Goal: Information Seeking & Learning: Learn about a topic

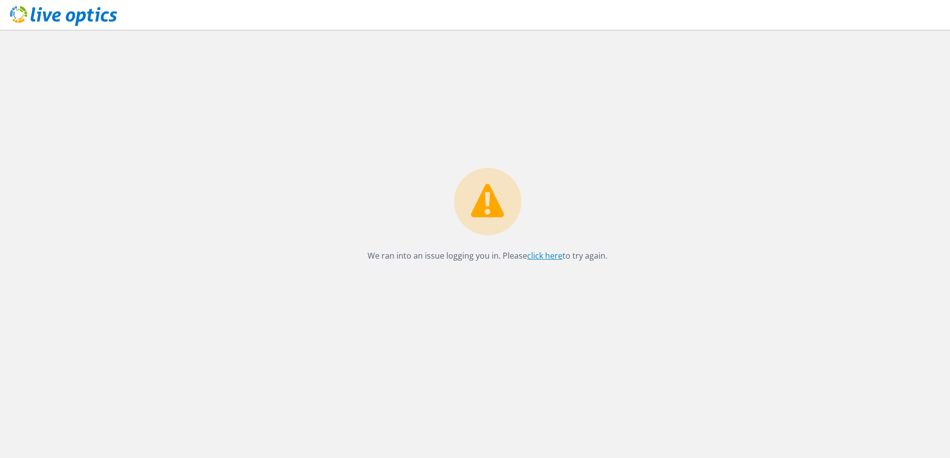
click at [540, 253] on link "click here" at bounding box center [544, 255] width 35 height 11
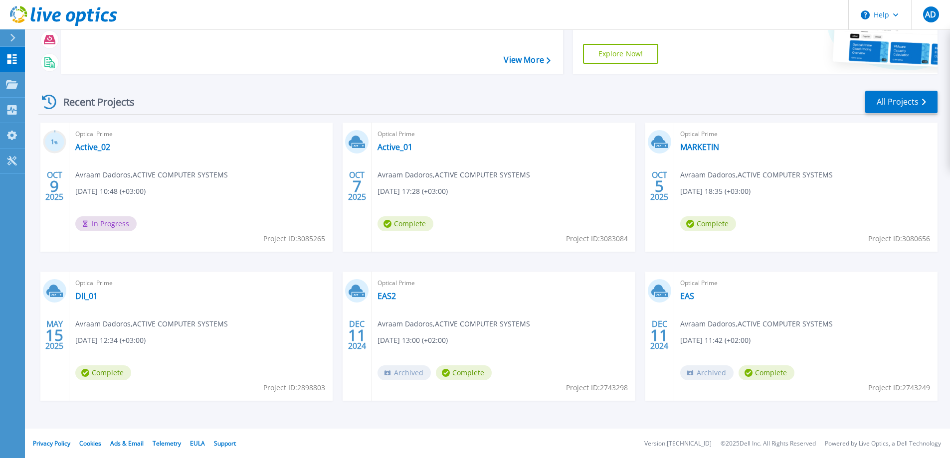
scroll to position [94, 0]
click at [98, 146] on link "Active_02" at bounding box center [92, 147] width 35 height 10
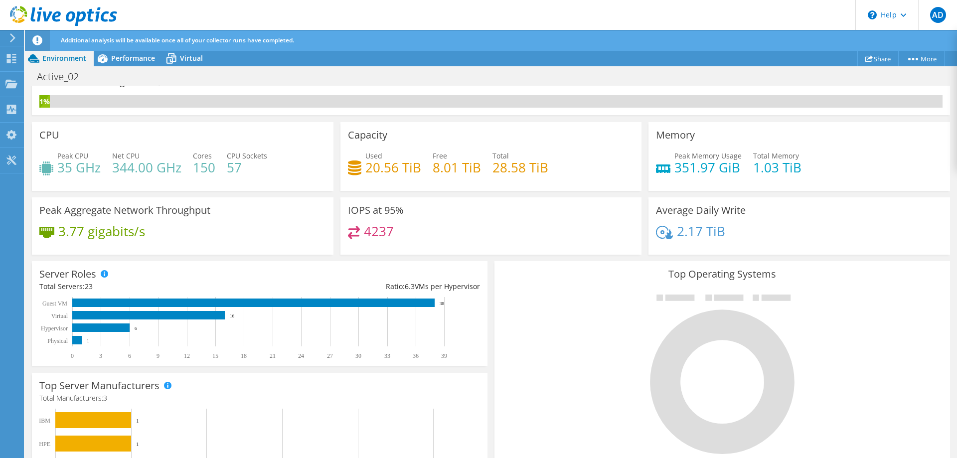
scroll to position [294, 0]
click at [131, 55] on span "Performance" at bounding box center [133, 57] width 44 height 9
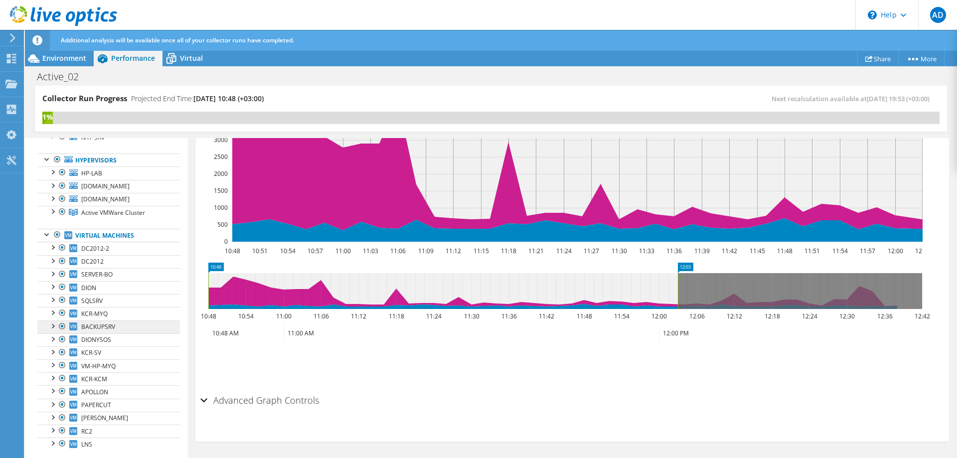
scroll to position [157, 0]
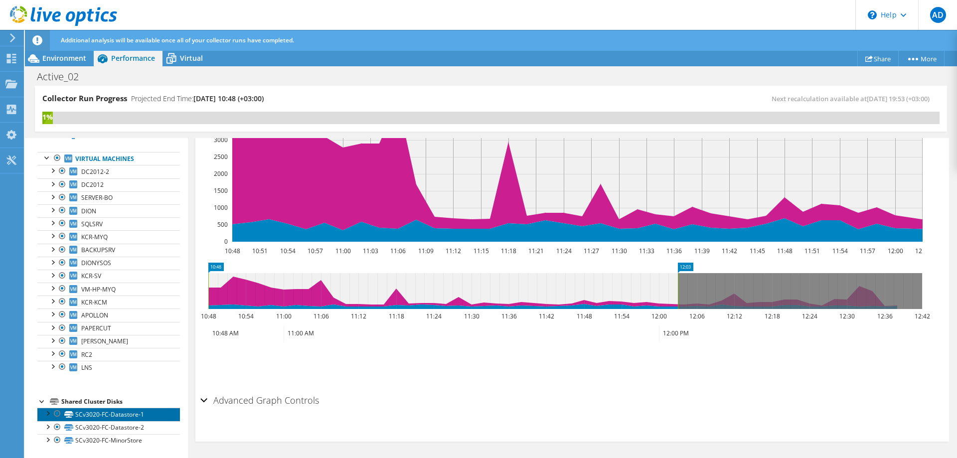
click at [118, 416] on link "SCv3020-FC-Datastore-1" at bounding box center [108, 414] width 143 height 13
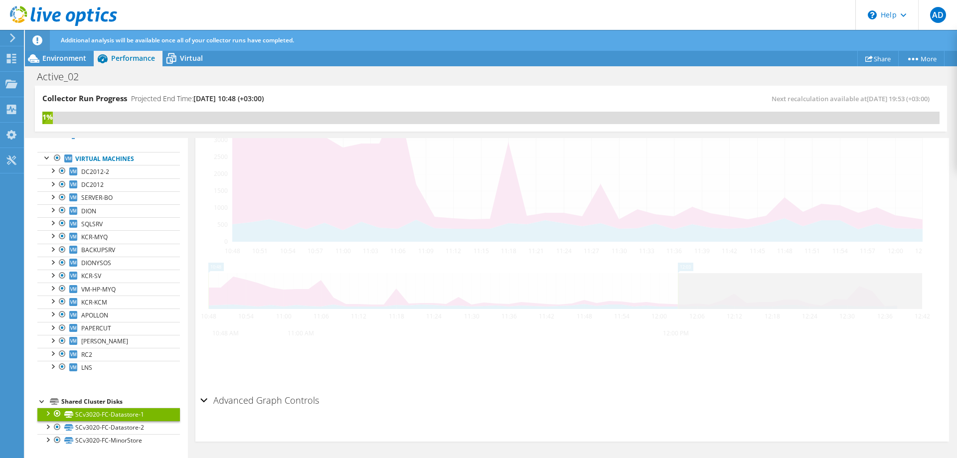
scroll to position [311, 0]
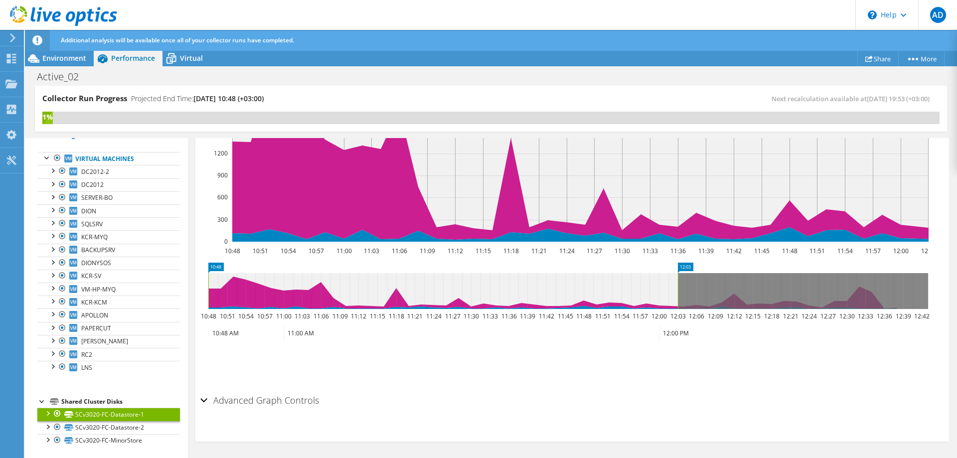
click at [47, 414] on div at bounding box center [47, 413] width 10 height 10
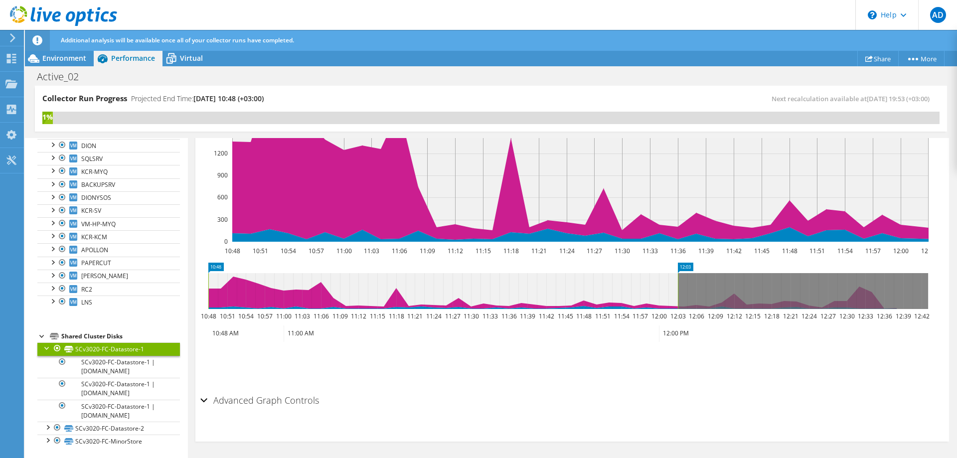
scroll to position [223, 0]
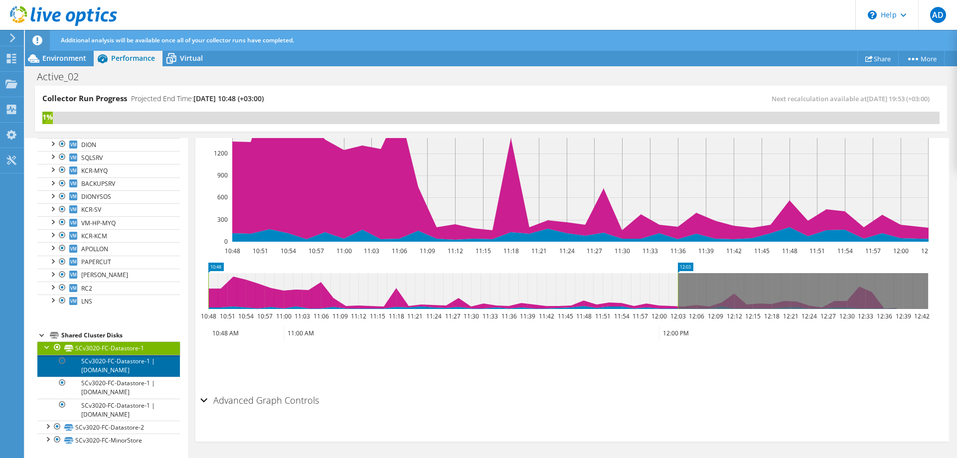
click at [113, 367] on link "SCv3020-FC-Datastore-1 | [DOMAIN_NAME]" at bounding box center [108, 366] width 143 height 22
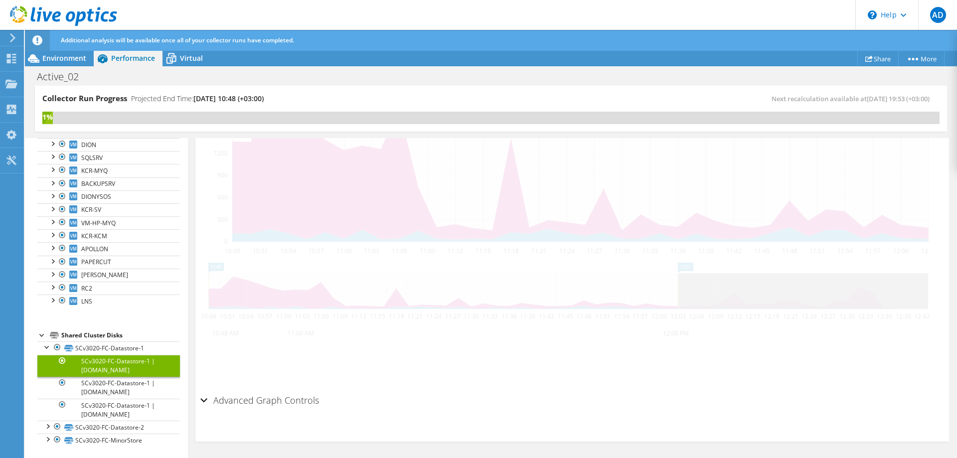
scroll to position [276, 0]
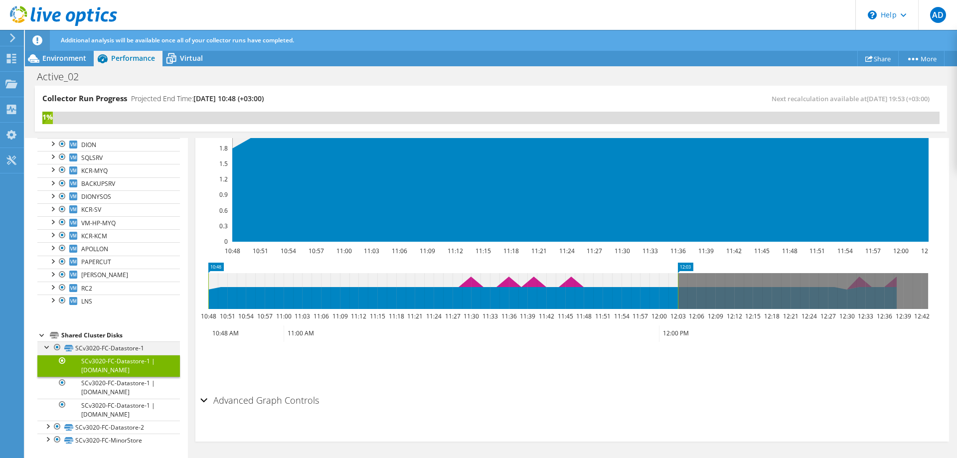
click at [47, 347] on div at bounding box center [47, 346] width 10 height 10
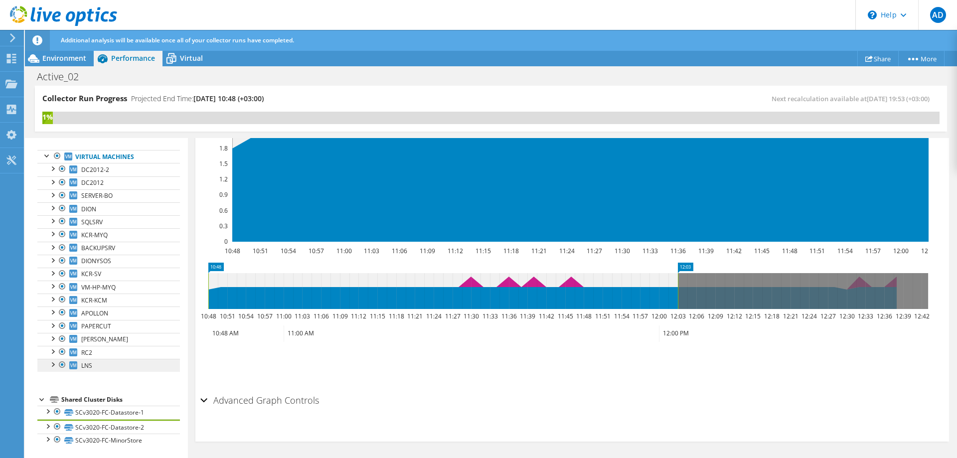
scroll to position [157, 0]
click at [61, 401] on div "Shared Cluster Disks" at bounding box center [120, 402] width 119 height 12
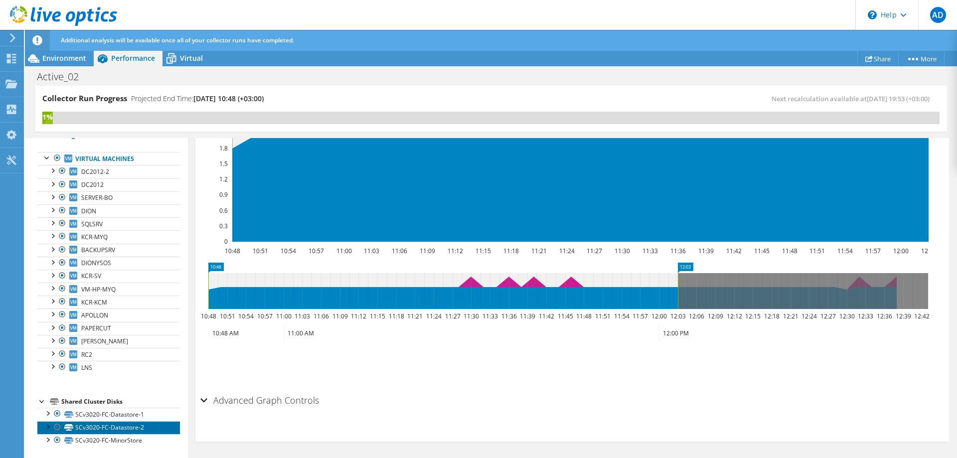
click at [88, 426] on link "SCv3020-FC-Datastore-2" at bounding box center [108, 427] width 143 height 13
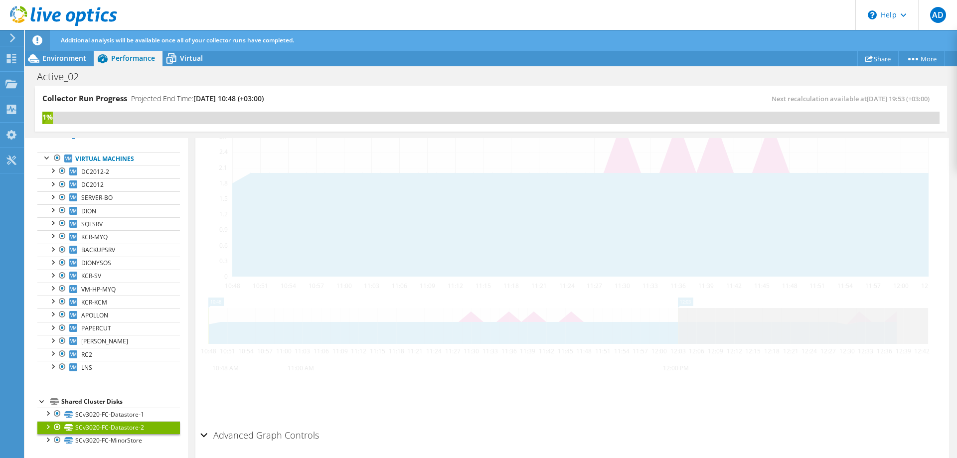
scroll to position [311, 0]
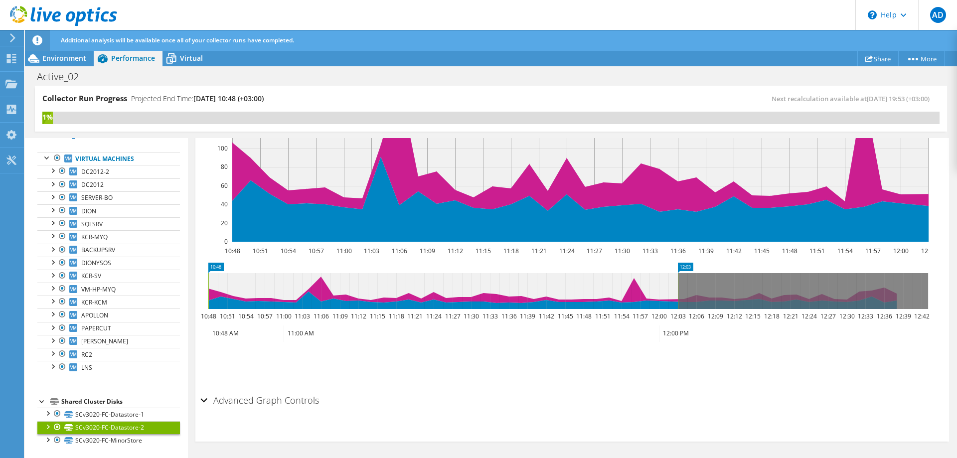
click at [204, 398] on div "Advanced Graph Controls" at bounding box center [572, 400] width 744 height 21
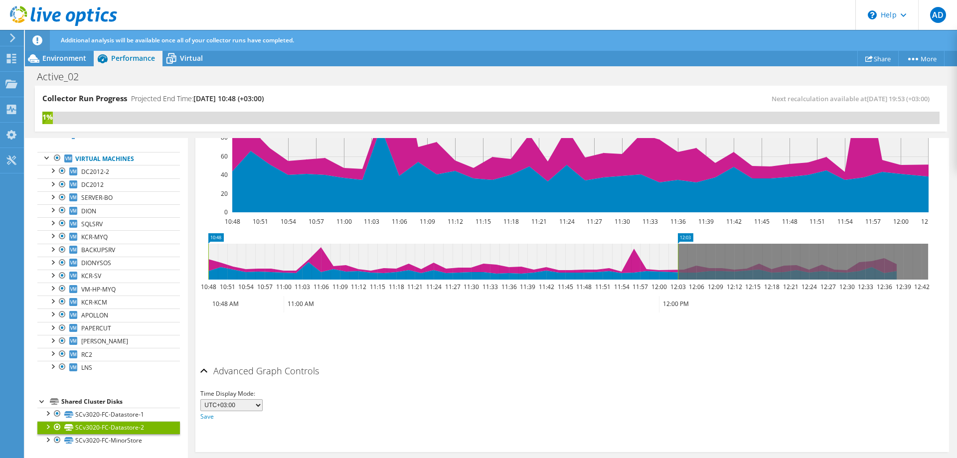
scroll to position [351, 0]
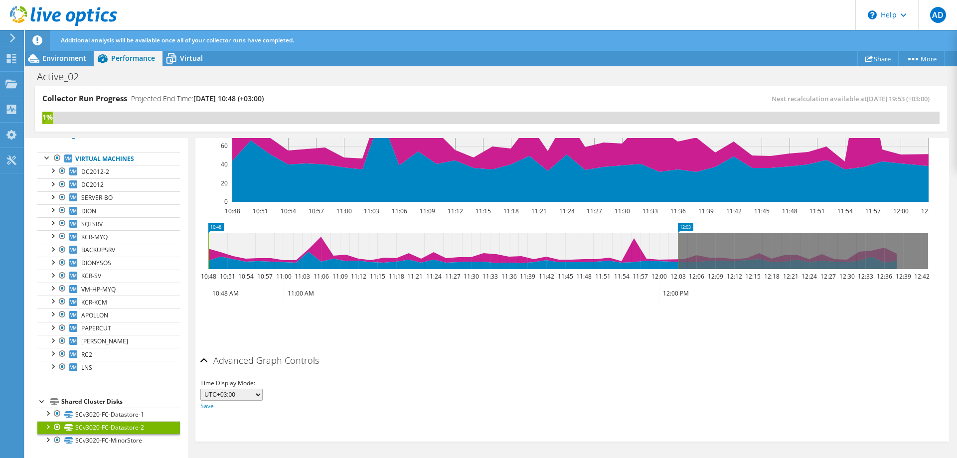
click at [206, 359] on div "Advanced Graph Controls" at bounding box center [572, 360] width 744 height 21
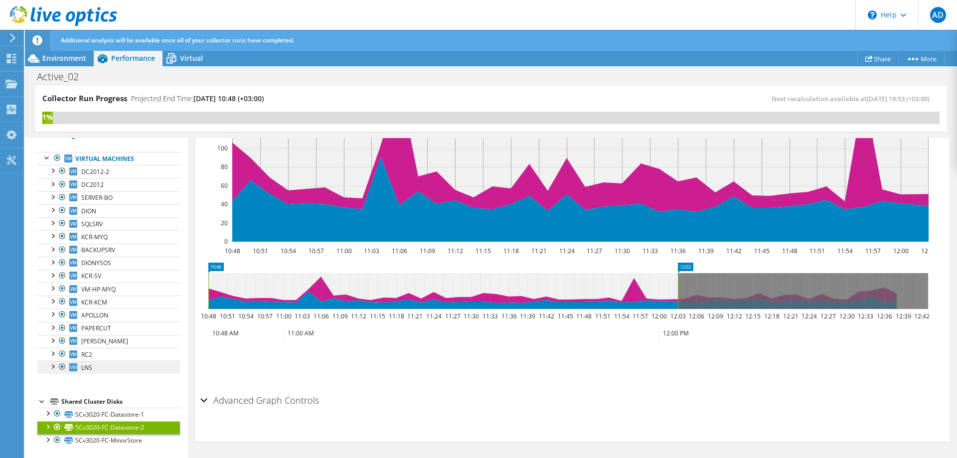
scroll to position [0, 0]
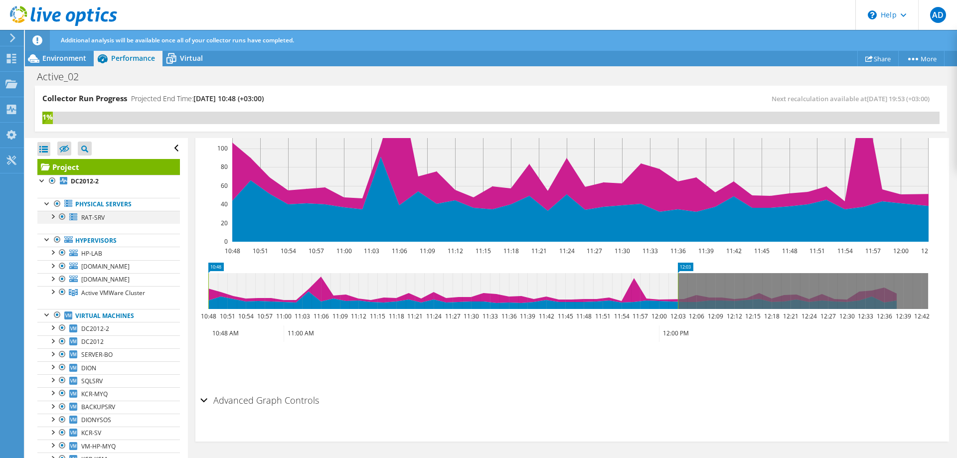
click at [51, 217] on div at bounding box center [52, 216] width 10 height 10
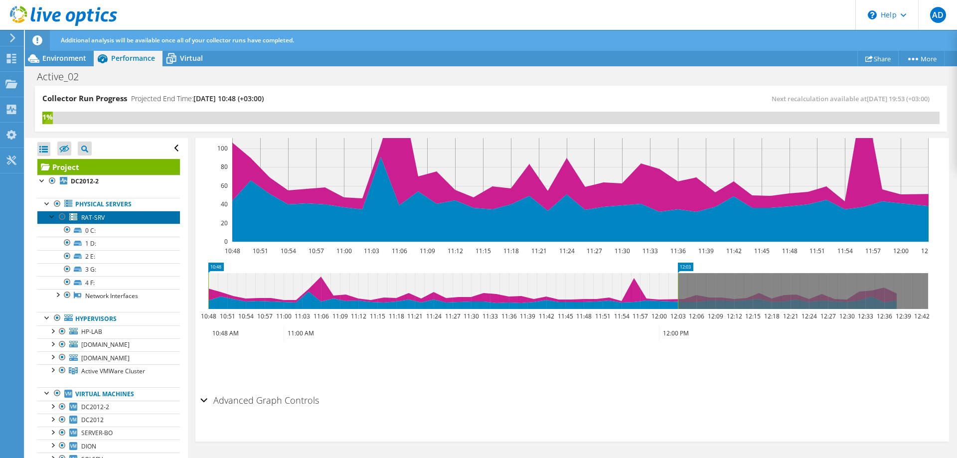
click at [99, 220] on span "RAT-SRV" at bounding box center [92, 217] width 23 height 8
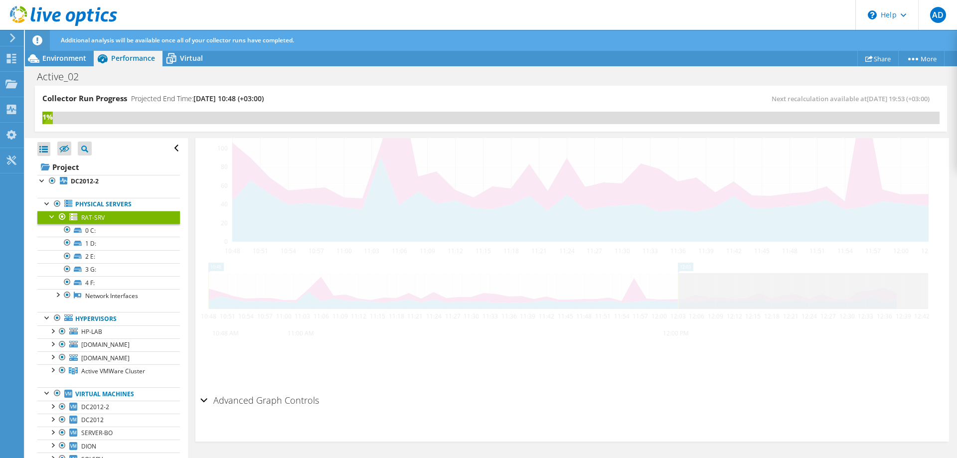
scroll to position [279, 0]
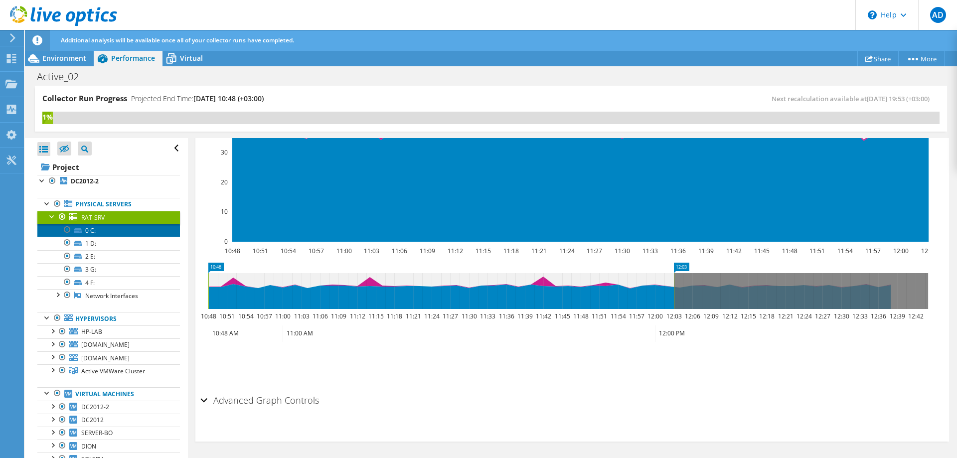
click at [101, 231] on link "0 C:" at bounding box center [108, 230] width 143 height 13
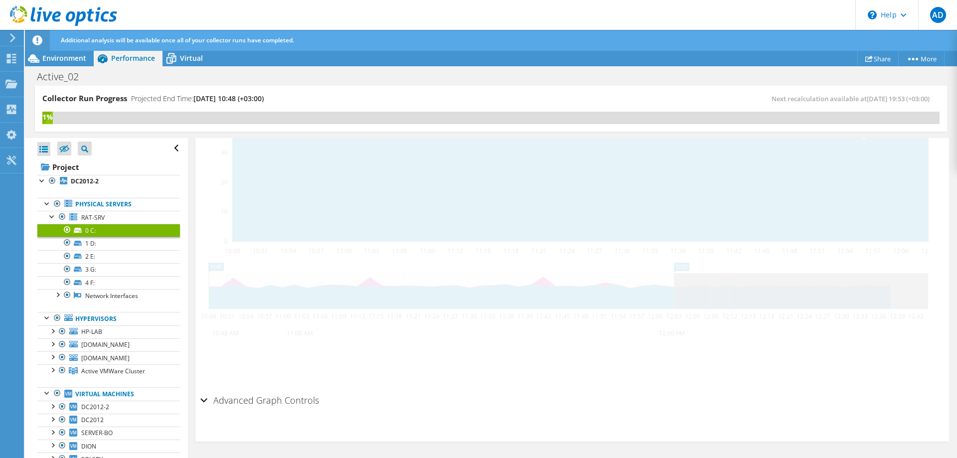
scroll to position [276, 0]
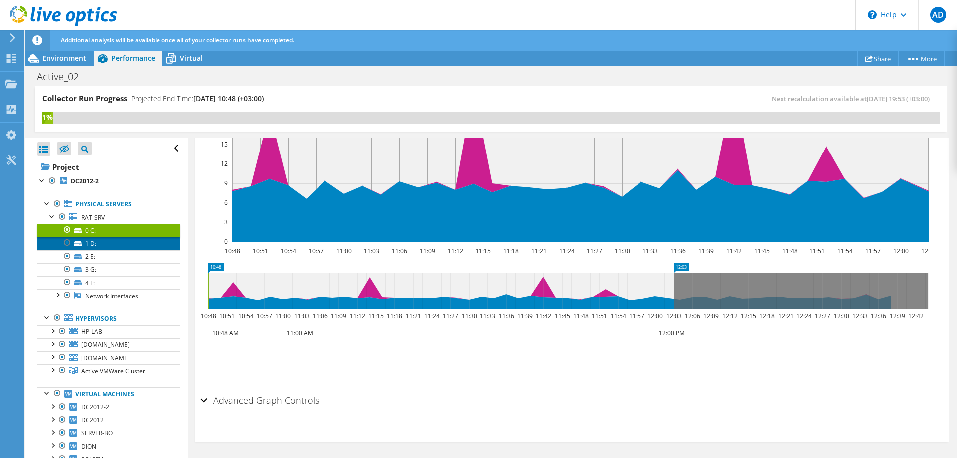
click at [97, 241] on link "1 D:" at bounding box center [108, 243] width 143 height 13
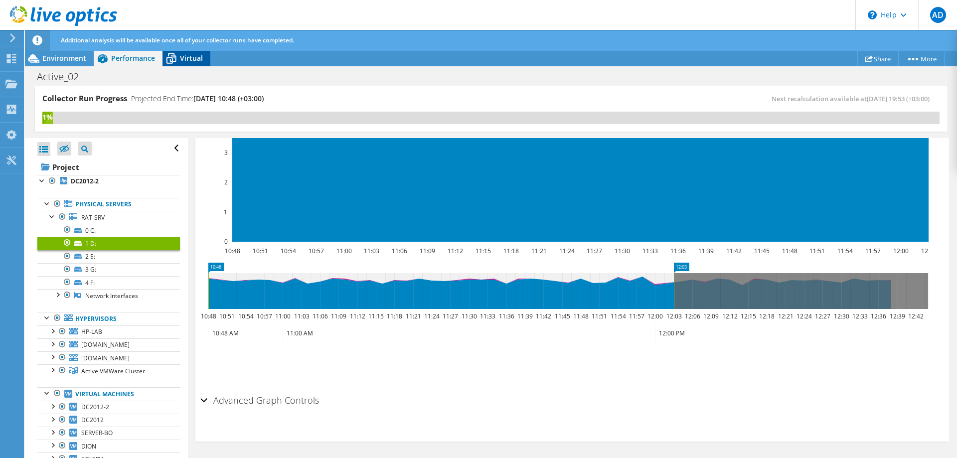
click at [187, 57] on span "Virtual" at bounding box center [191, 57] width 23 height 9
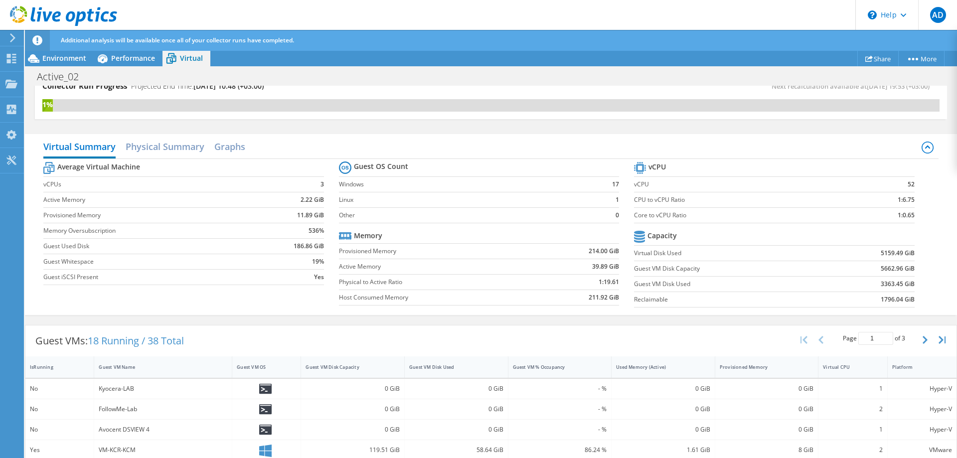
scroll to position [0, 0]
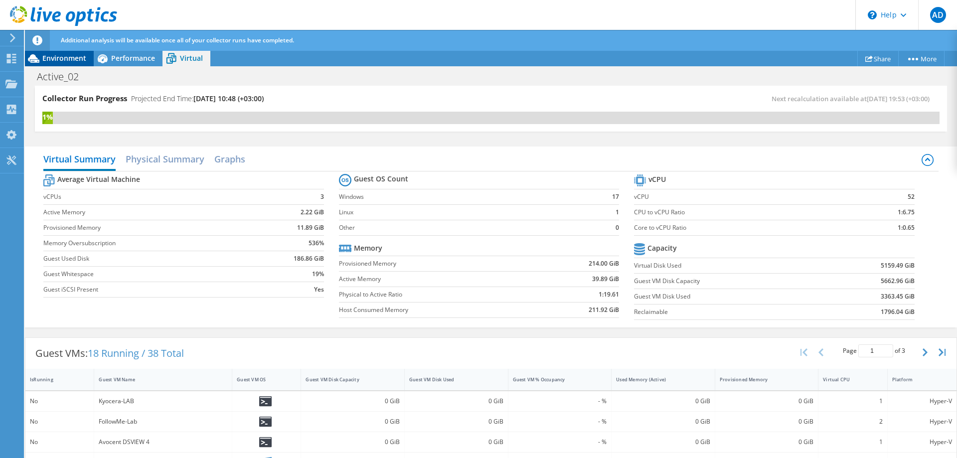
click at [64, 60] on span "Environment" at bounding box center [64, 57] width 44 height 9
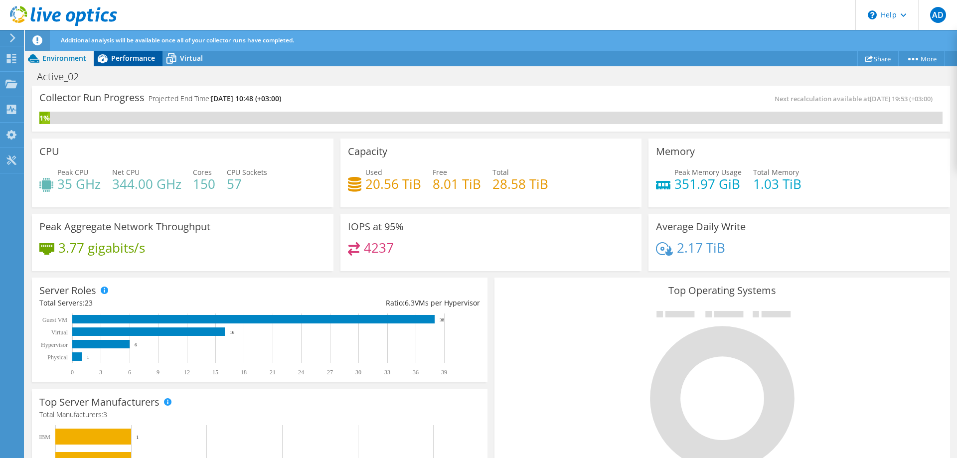
click at [125, 59] on span "Performance" at bounding box center [133, 57] width 44 height 9
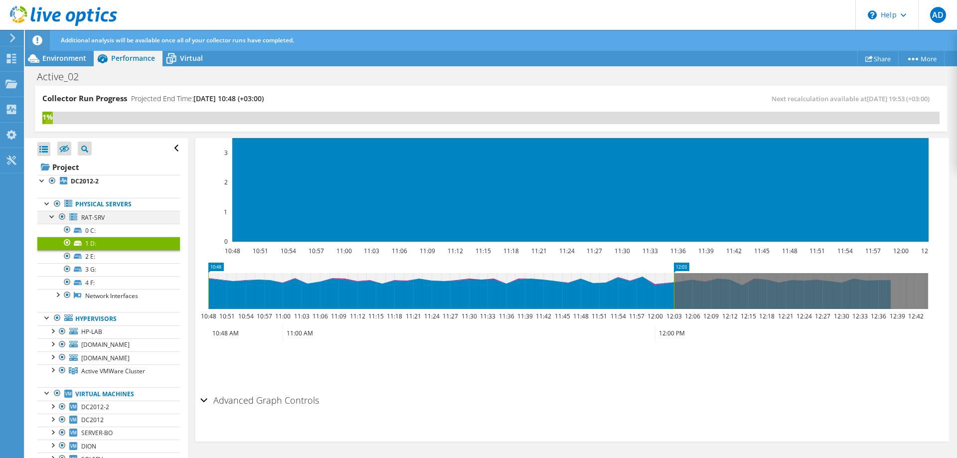
click at [53, 218] on div at bounding box center [52, 216] width 10 height 10
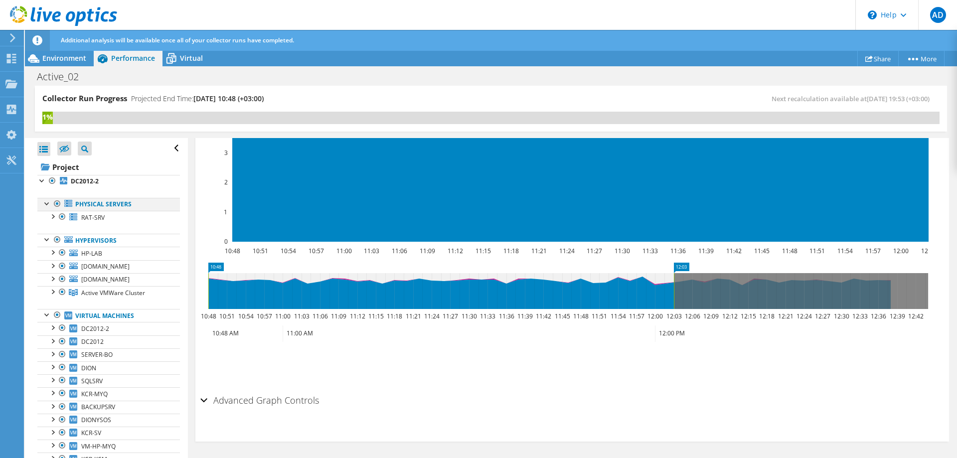
click at [45, 204] on div at bounding box center [47, 203] width 10 height 10
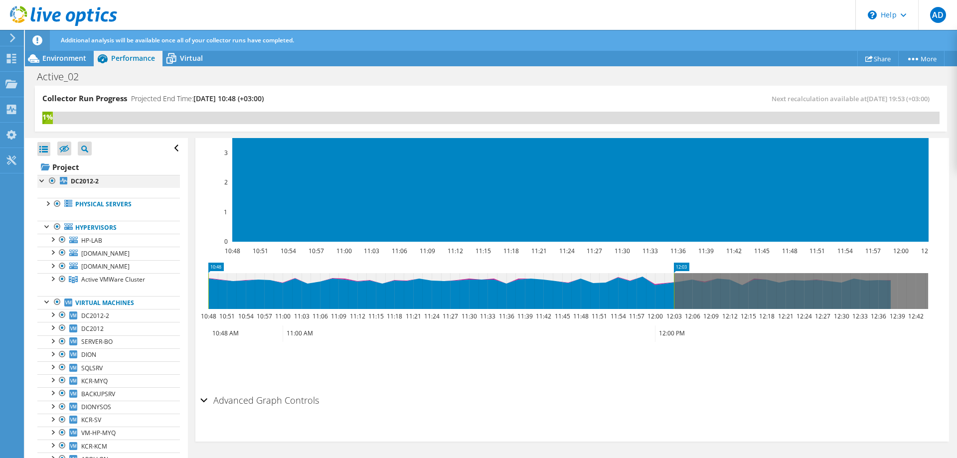
click at [40, 182] on div at bounding box center [42, 180] width 10 height 10
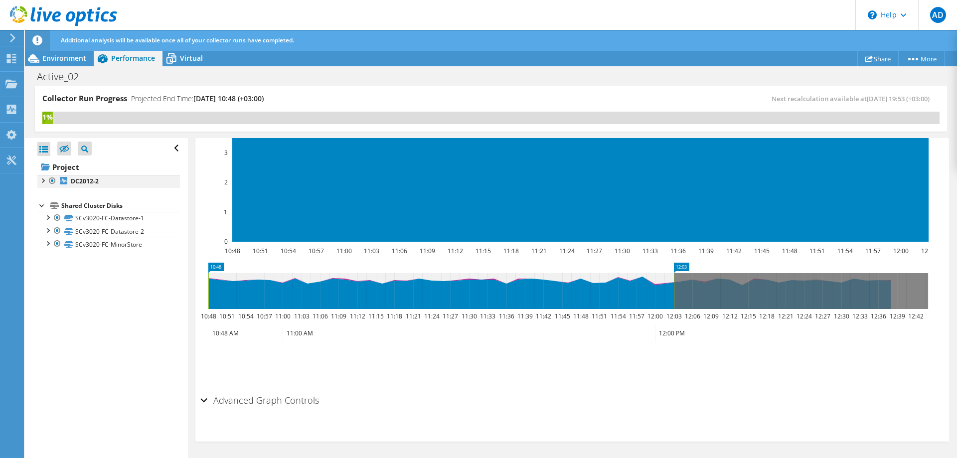
click at [42, 182] on div at bounding box center [42, 180] width 10 height 10
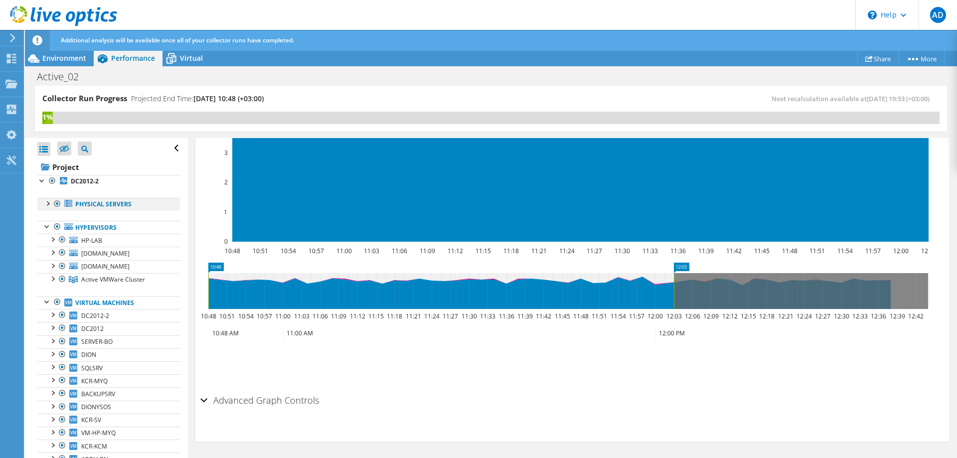
click at [46, 206] on div at bounding box center [47, 203] width 10 height 10
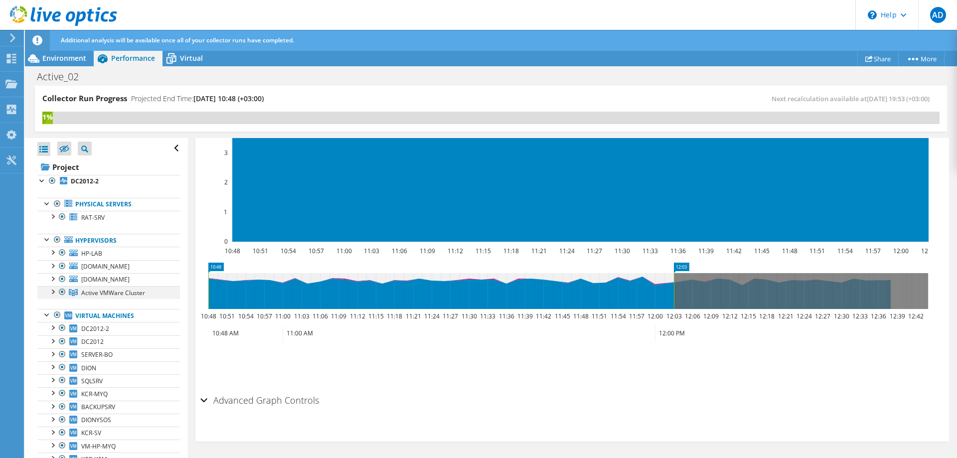
click at [52, 293] on div at bounding box center [52, 291] width 10 height 10
click at [101, 290] on span "Active VMWare Cluster" at bounding box center [113, 293] width 64 height 8
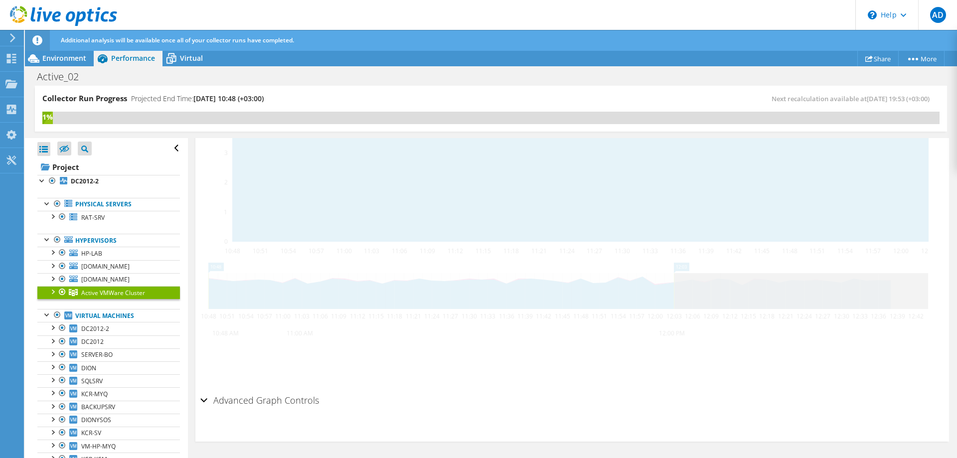
scroll to position [259, 0]
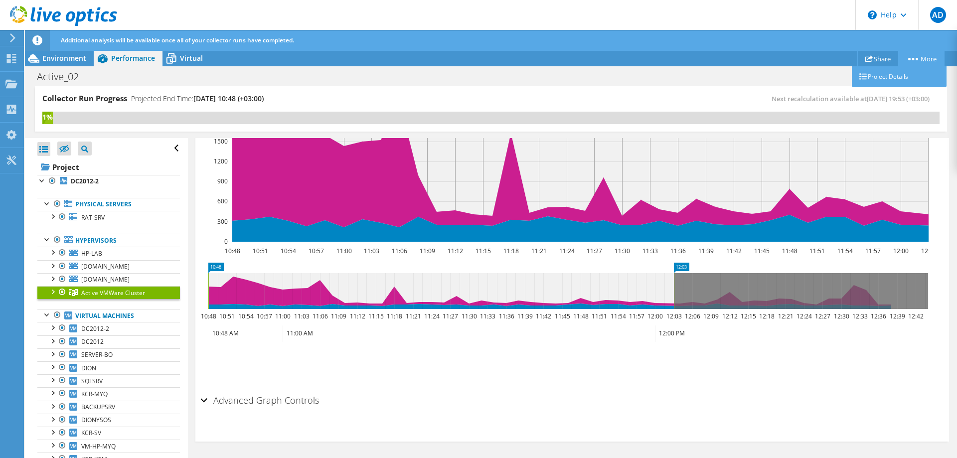
click at [918, 56] on link "More" at bounding box center [921, 58] width 46 height 15
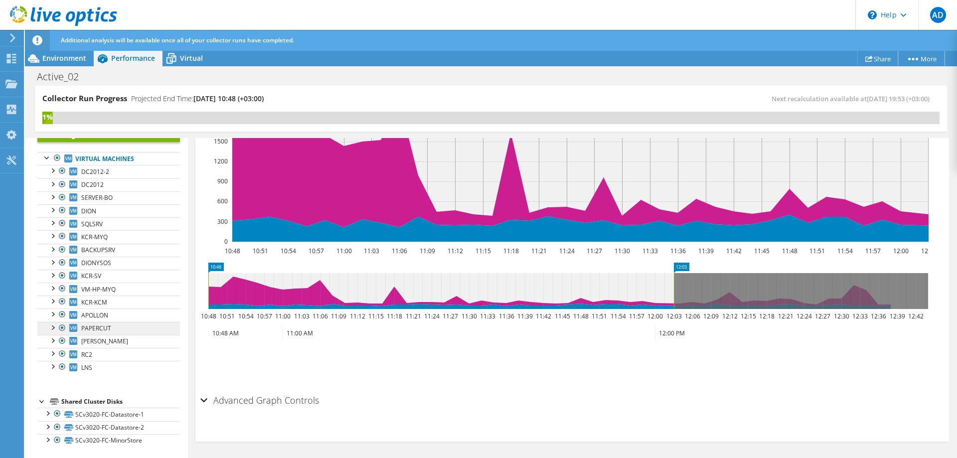
scroll to position [0, 0]
